Goal: Task Accomplishment & Management: Use online tool/utility

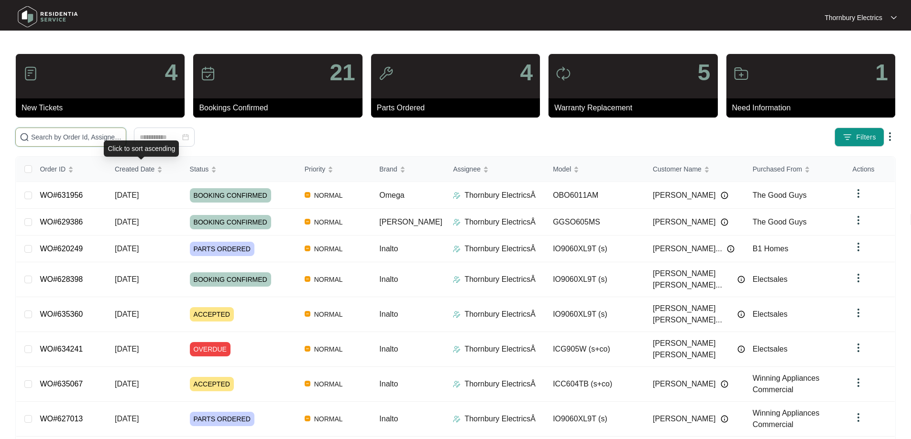
click at [122, 140] on input "text" at bounding box center [76, 137] width 91 height 11
type input "617492"
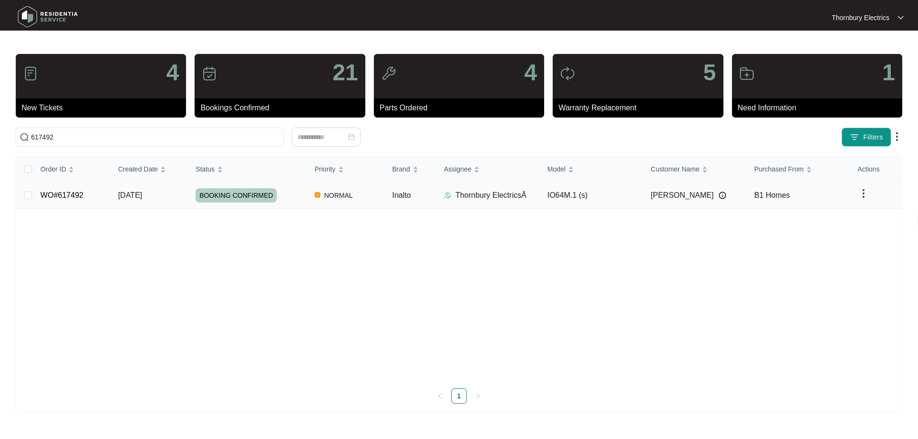
click at [298, 196] on div "BOOKING CONFIRMED" at bounding box center [251, 195] width 111 height 14
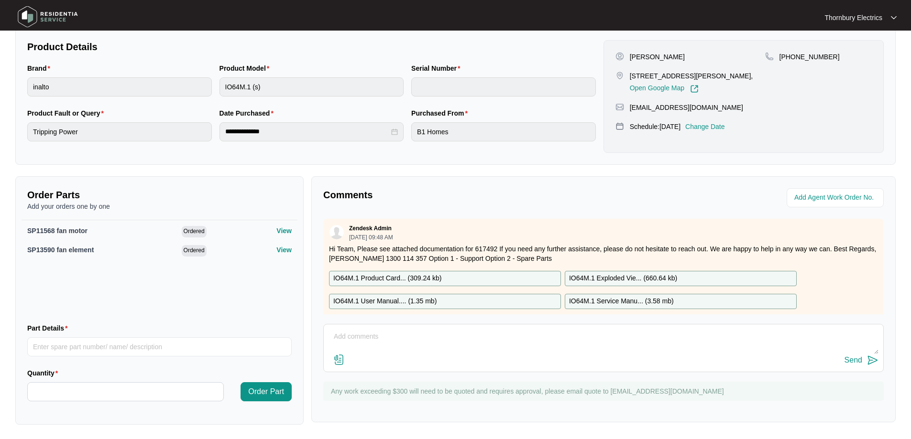
scroll to position [197, 0]
click at [400, 337] on textarea at bounding box center [603, 340] width 550 height 25
paste textarea "Returned to inalto 60cm oven and replaced fan forced fan and fan forced element…"
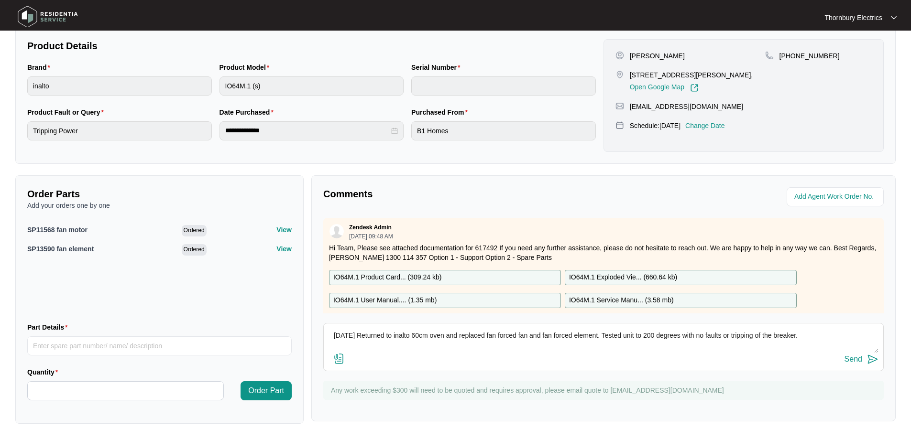
type textarea "[DATE] Returned to inalto 60cm oven and replaced fan forced fan and fan forced …"
click at [863, 361] on button "Send" at bounding box center [861, 359] width 34 height 13
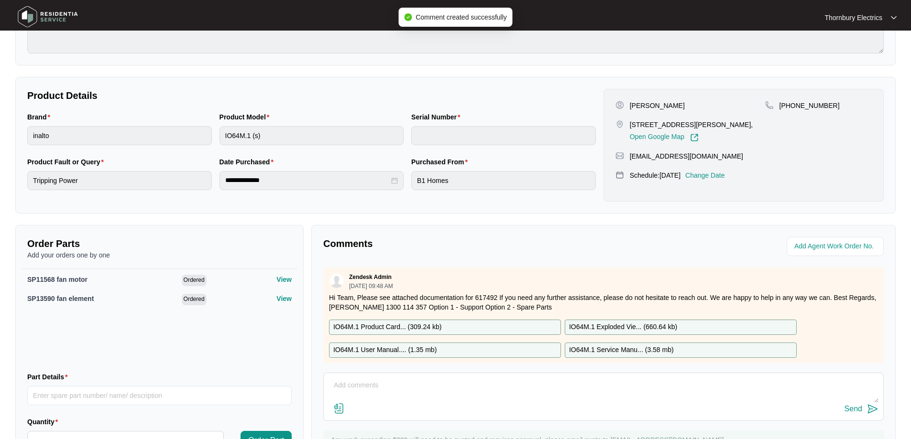
scroll to position [6, 0]
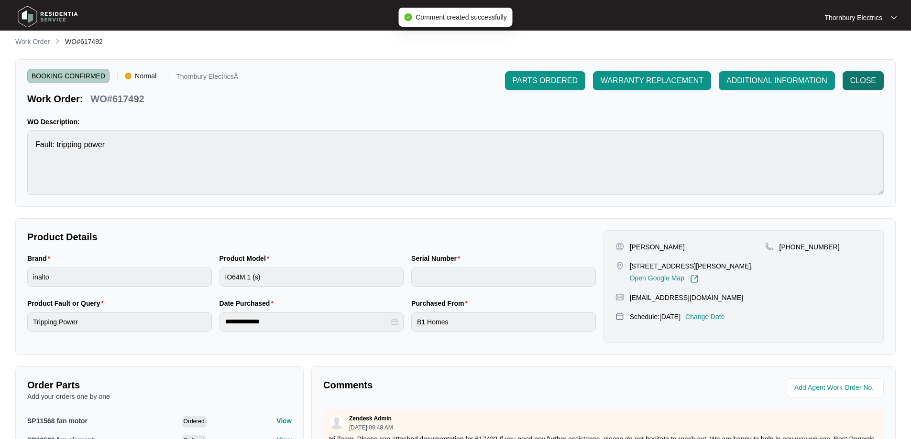
click at [878, 73] on button "CLOSE" at bounding box center [862, 80] width 41 height 19
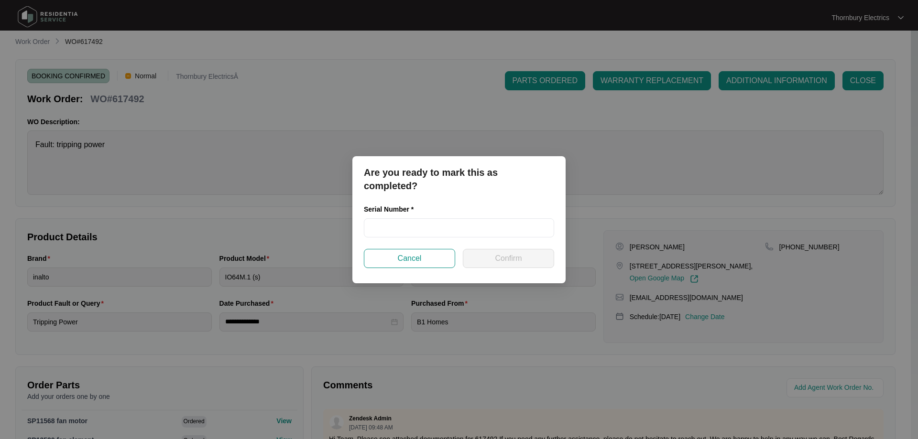
click at [446, 217] on div "Serial Number *" at bounding box center [459, 211] width 190 height 14
click at [389, 227] on input "text" at bounding box center [459, 227] width 190 height 19
paste input "91205300154"
type input "91205300154"
click at [526, 261] on button "Confirm" at bounding box center [508, 258] width 91 height 19
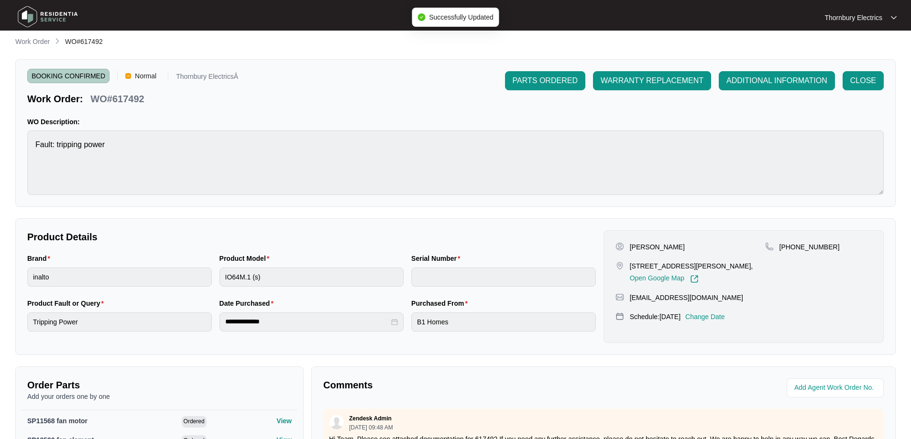
type input "91205300154"
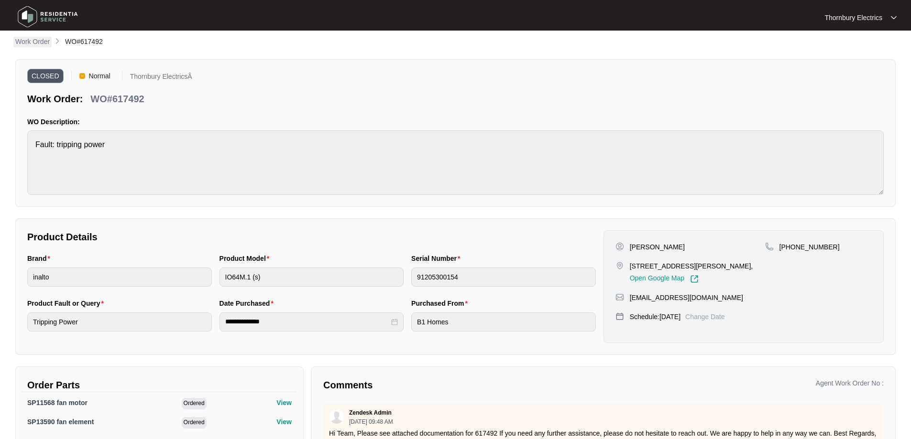
click at [31, 41] on p "Work Order" at bounding box center [32, 42] width 34 height 10
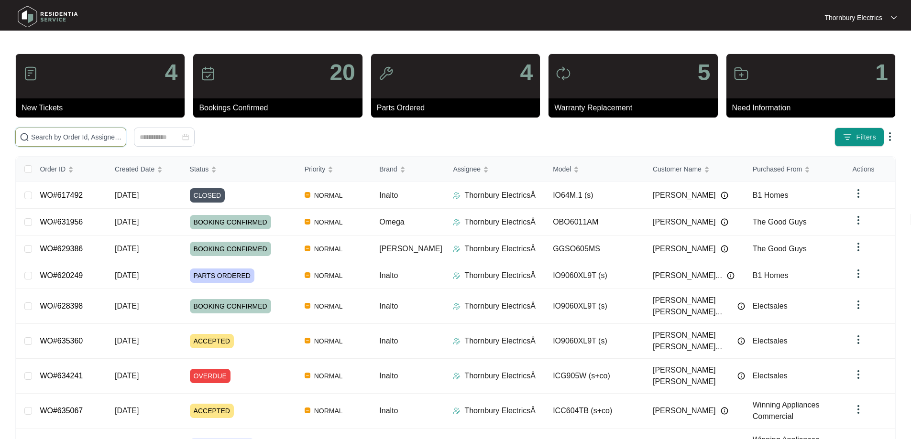
click at [107, 141] on input "text" at bounding box center [76, 137] width 91 height 11
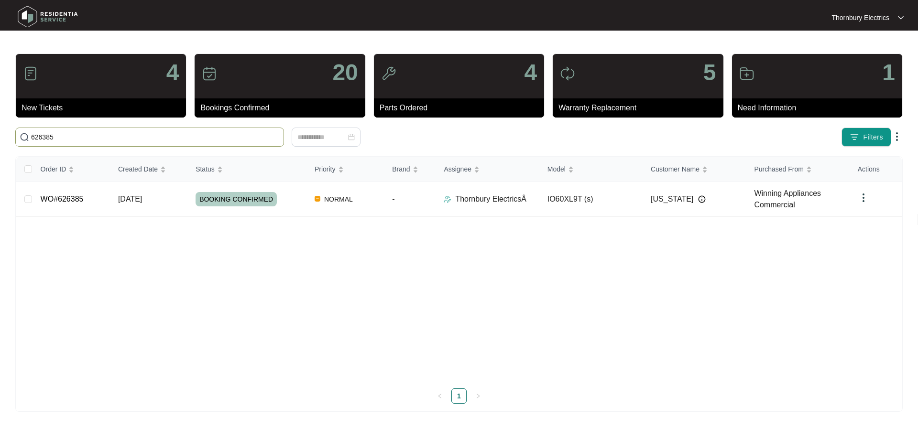
type input "626385"
click at [288, 198] on div "BOOKING CONFIRMED" at bounding box center [251, 199] width 111 height 14
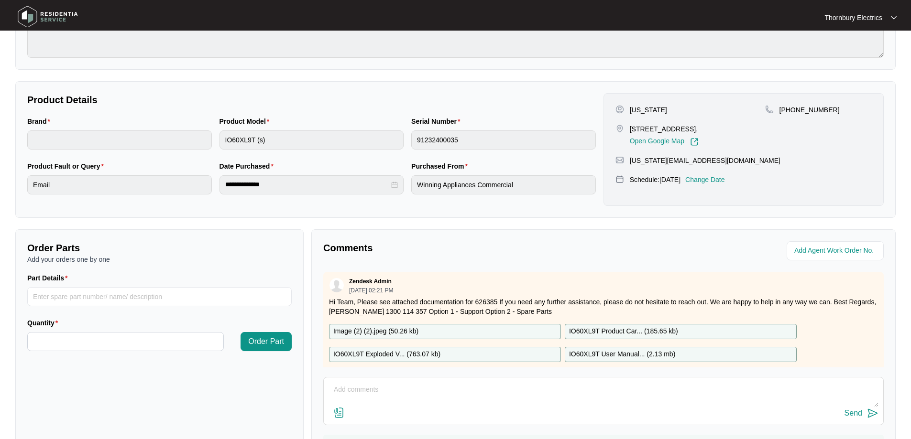
scroll to position [143, 0]
click at [359, 392] on textarea at bounding box center [603, 394] width 550 height 25
paste textarea "Called out to inspect an Inalto 60cm oven with a misaligned door and fascia. Up…"
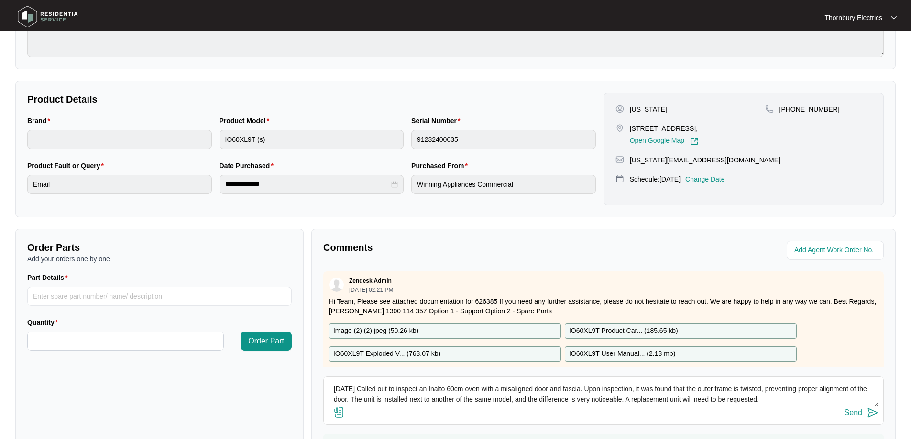
type textarea "[DATE] Called out to inspect an Inalto 60cm oven with a misaligned door and fas…"
click at [853, 415] on div "Send" at bounding box center [853, 413] width 18 height 9
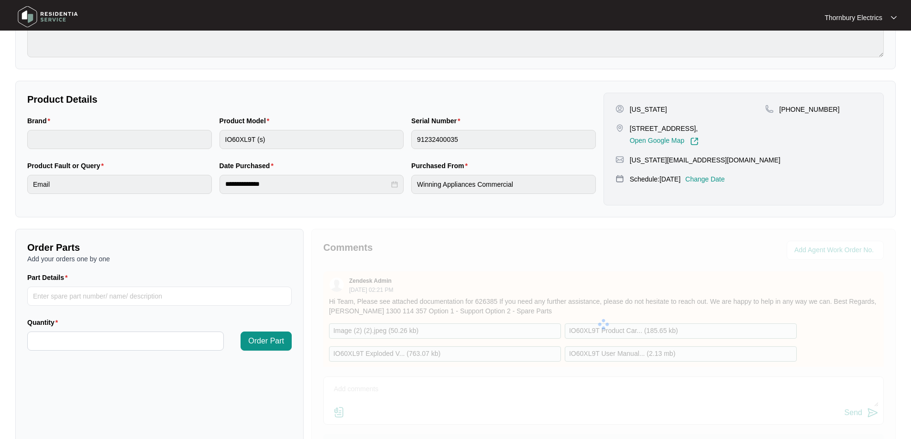
scroll to position [0, 0]
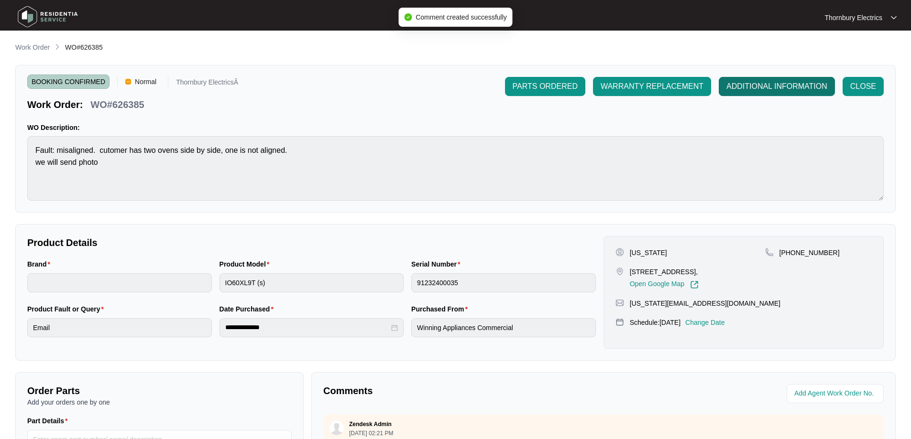
click at [769, 89] on span "ADDITIONAL INFORMATION" at bounding box center [776, 86] width 101 height 11
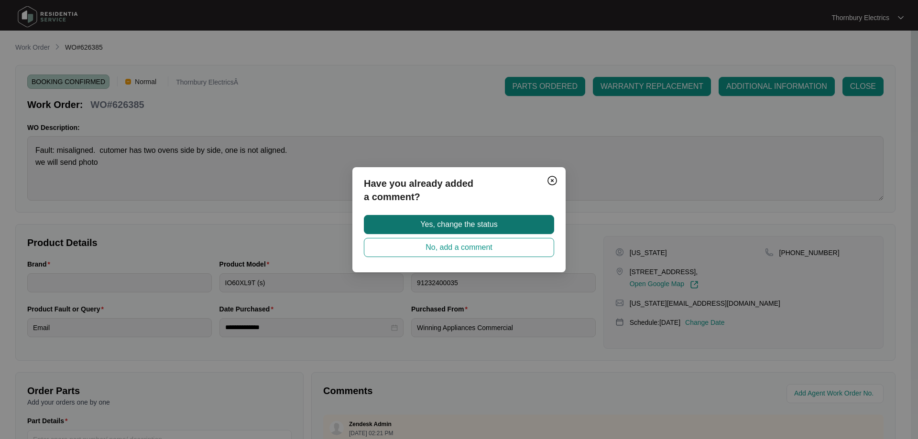
click at [488, 225] on span "Yes, change the status" at bounding box center [458, 224] width 77 height 11
